Goal: Task Accomplishment & Management: Manage account settings

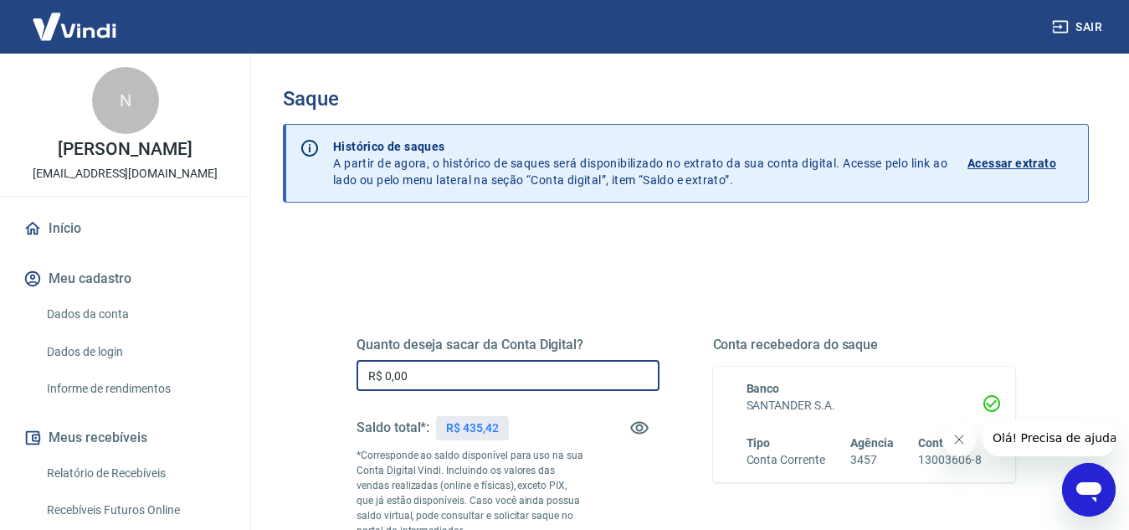
click at [443, 367] on input "R$ 0,00" at bounding box center [508, 375] width 303 height 31
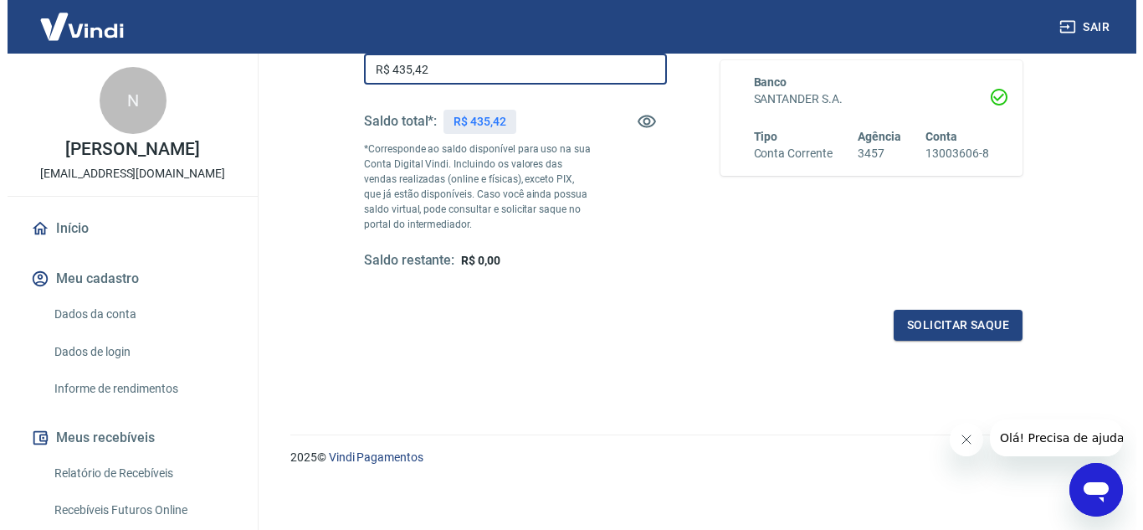
scroll to position [313, 0]
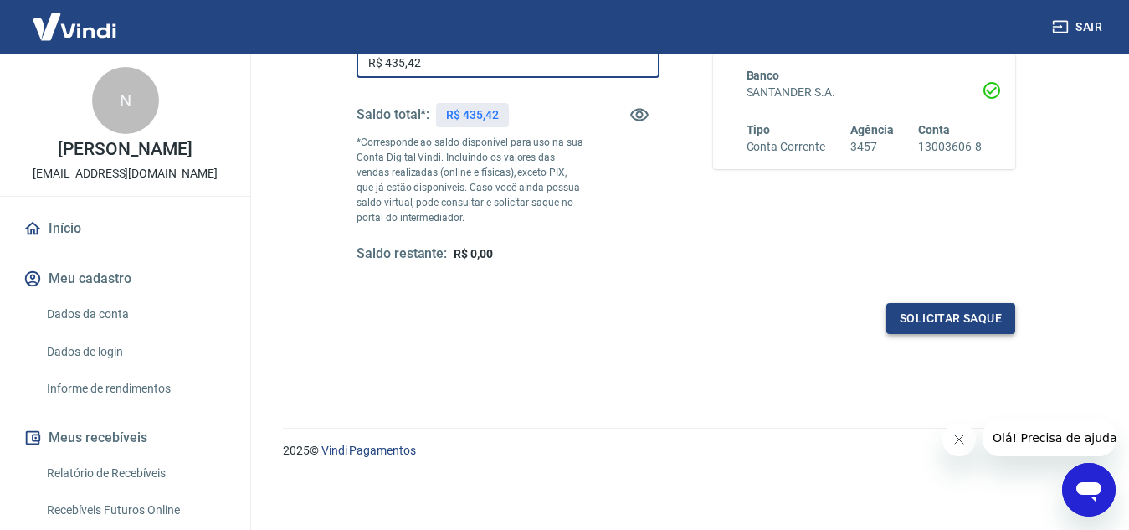
type input "R$ 435,42"
click at [899, 311] on button "Solicitar saque" at bounding box center [950, 318] width 129 height 31
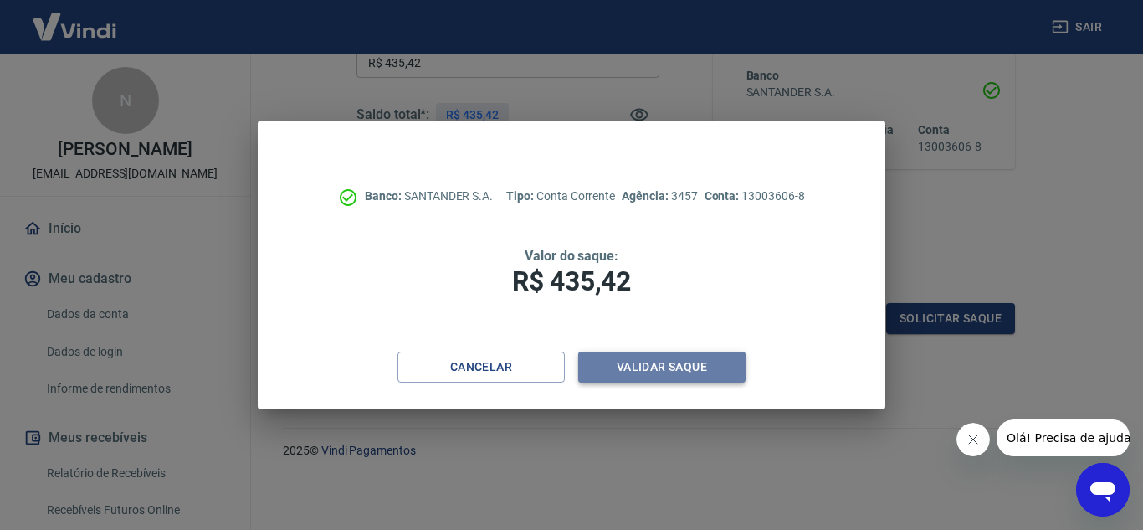
click at [689, 372] on button "Validar saque" at bounding box center [661, 367] width 167 height 31
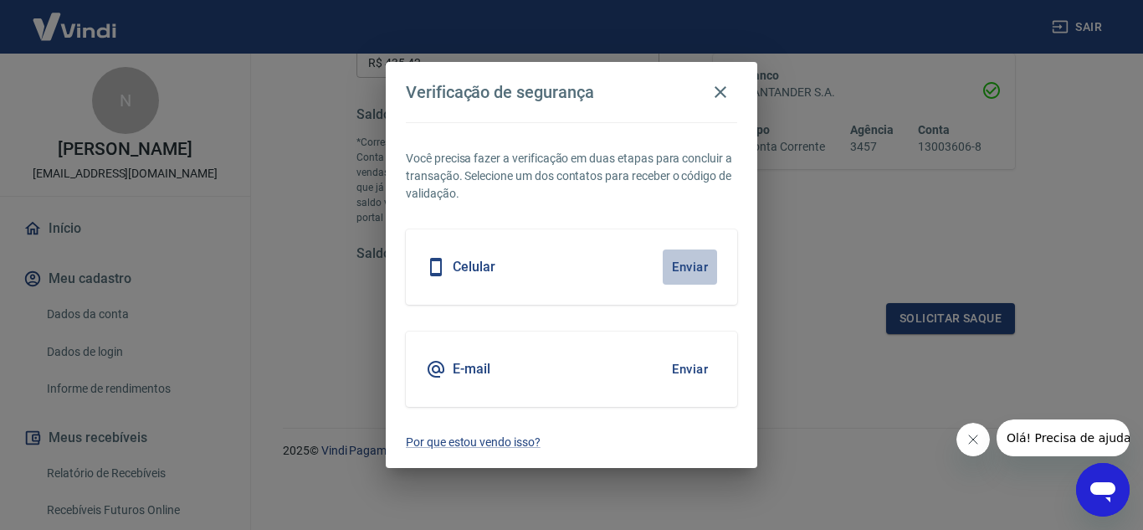
click at [689, 259] on button "Enviar" at bounding box center [690, 266] width 54 height 35
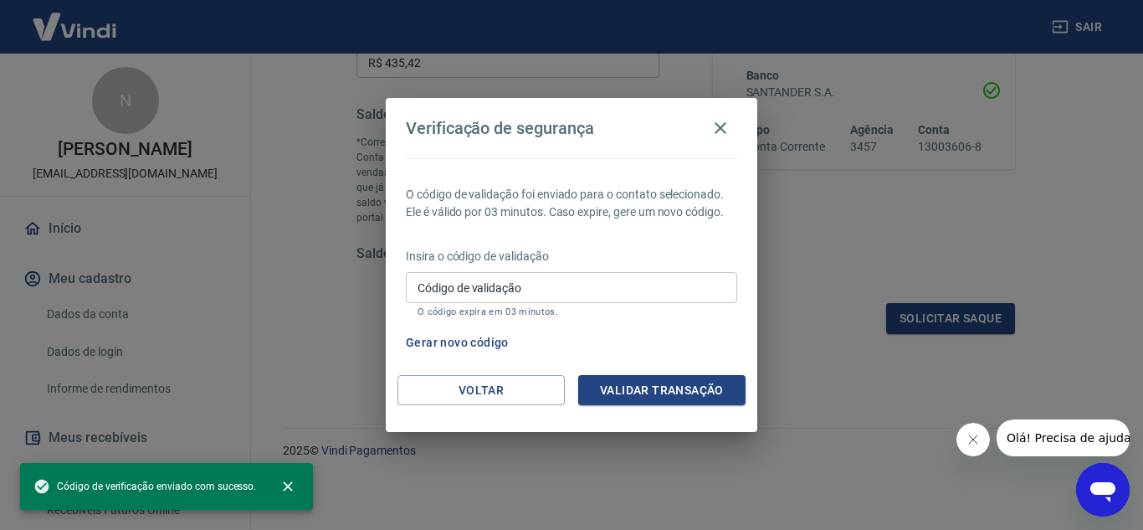
click at [523, 283] on input "Código de validação" at bounding box center [571, 287] width 331 height 31
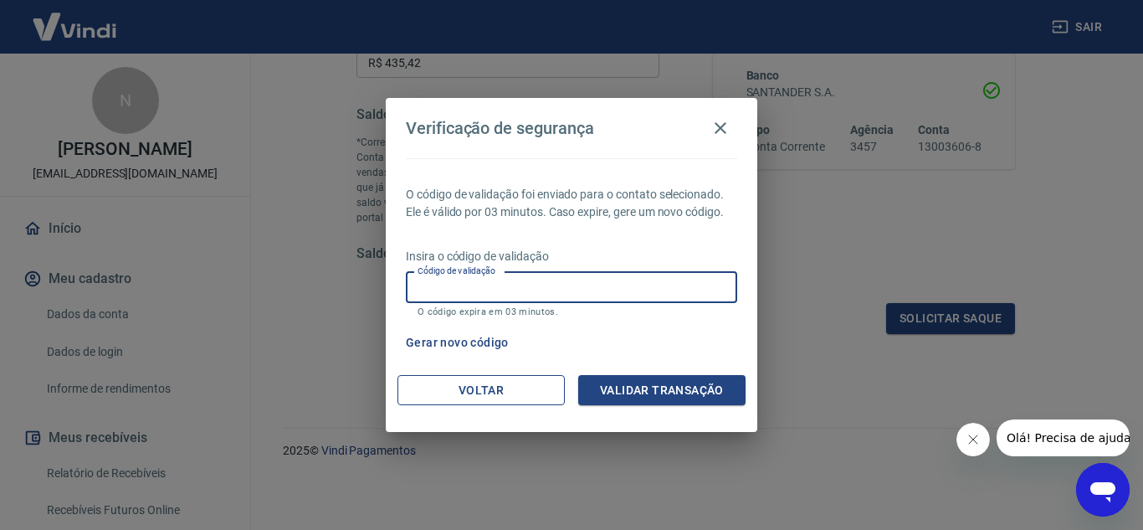
click at [461, 386] on button "Voltar" at bounding box center [481, 390] width 167 height 31
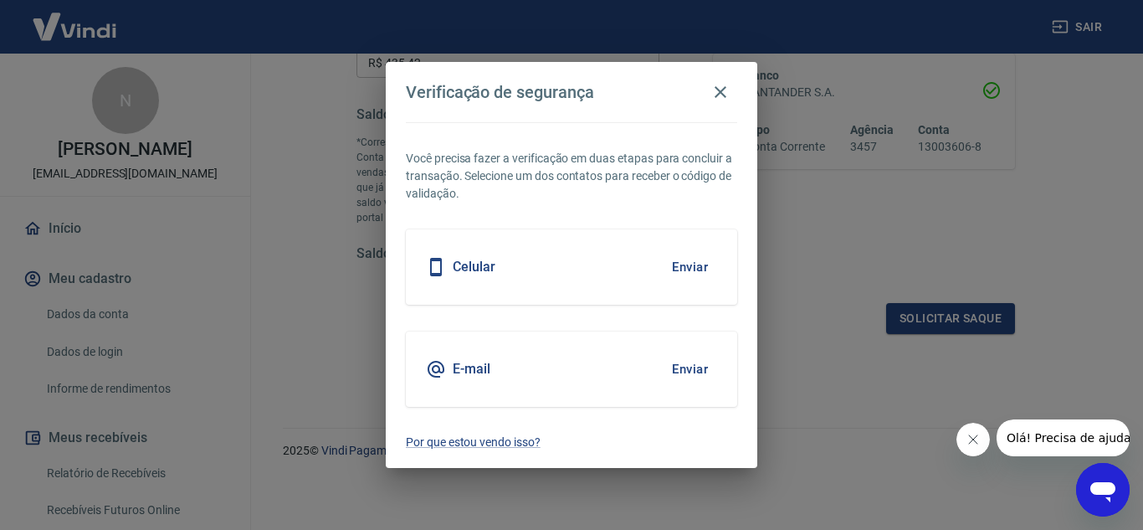
click at [539, 361] on div "E-mail Enviar" at bounding box center [571, 368] width 331 height 75
click at [682, 371] on button "Enviar" at bounding box center [690, 369] width 54 height 35
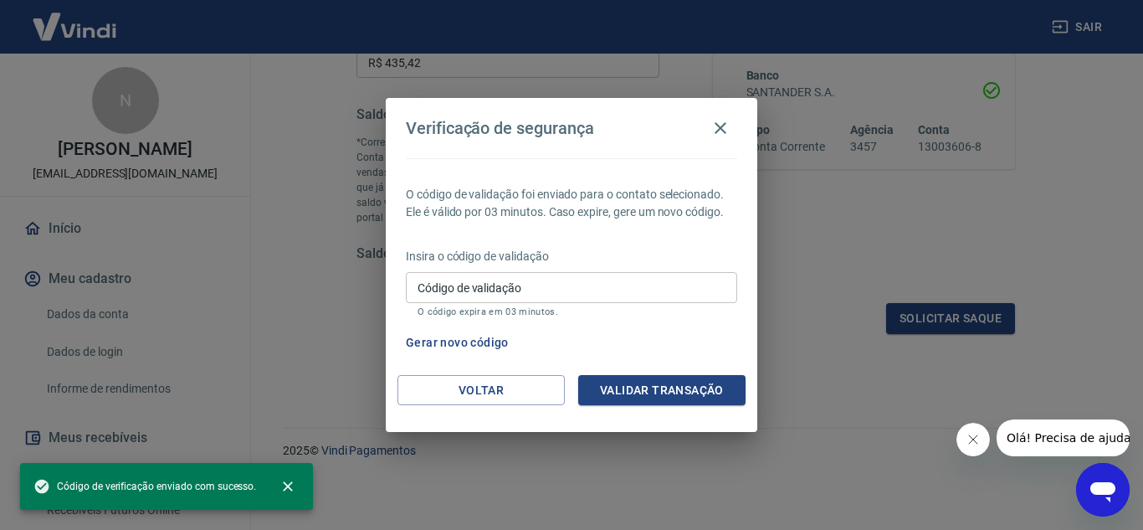
click at [590, 284] on input "Código de validação" at bounding box center [571, 287] width 331 height 31
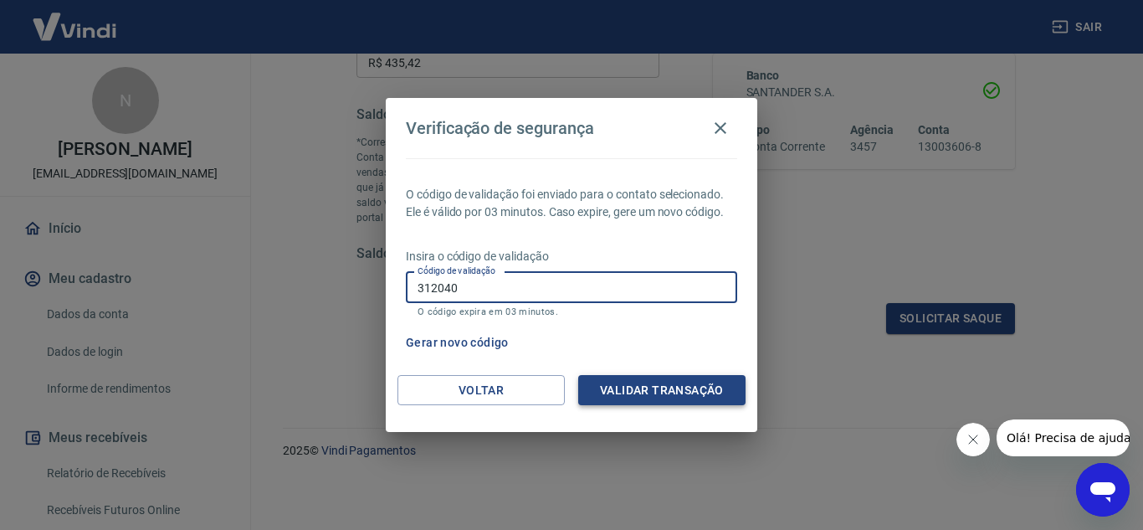
type input "312040"
click at [696, 389] on button "Validar transação" at bounding box center [661, 390] width 167 height 31
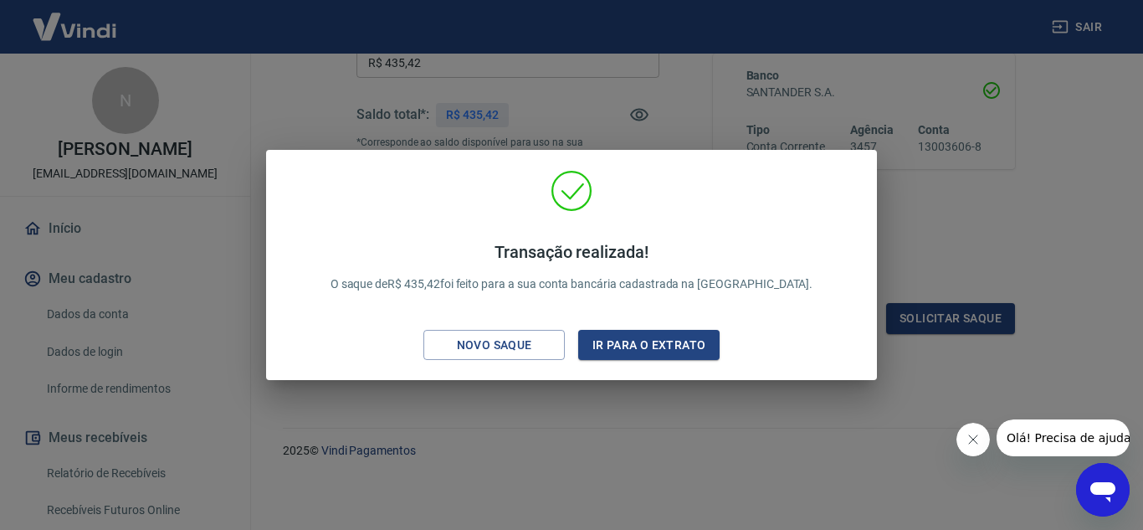
click at [559, 393] on div "Transação realizada! O saque de R$ 435,42 foi feito para a sua conta bancária c…" at bounding box center [571, 265] width 1143 height 530
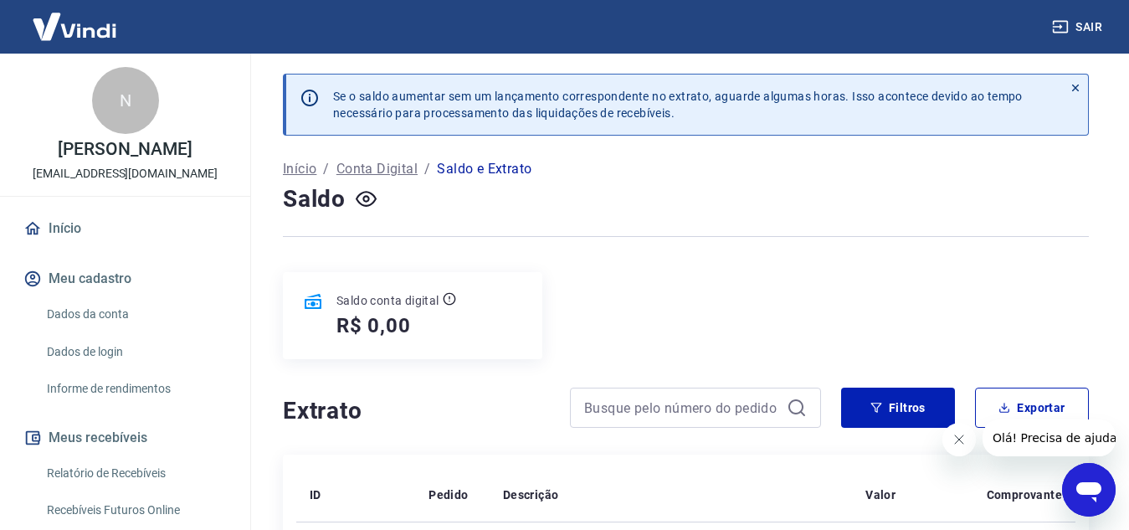
click at [105, 279] on button "Meu cadastro" at bounding box center [125, 278] width 210 height 37
